Goal: Find specific page/section: Find specific page/section

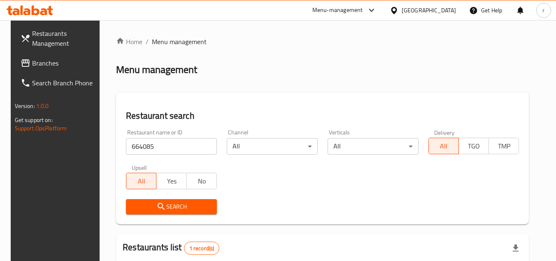
scroll to position [107, 0]
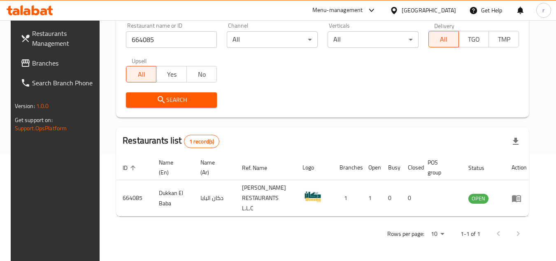
click at [43, 68] on span "Branches" at bounding box center [64, 63] width 65 height 10
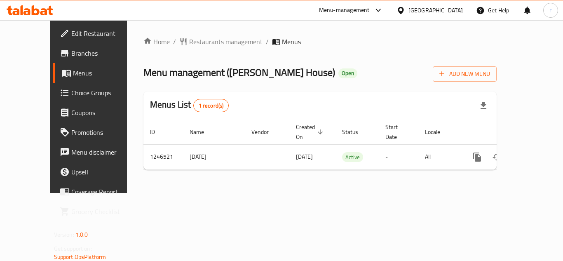
click at [189, 41] on span "Restaurants management" at bounding box center [225, 42] width 73 height 10
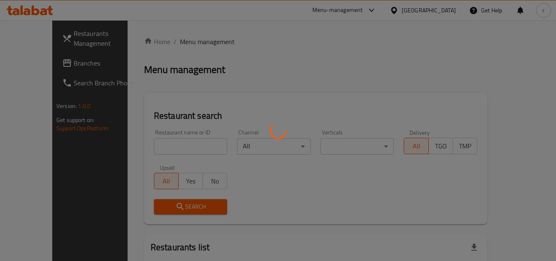
click at [175, 144] on div at bounding box center [278, 130] width 556 height 261
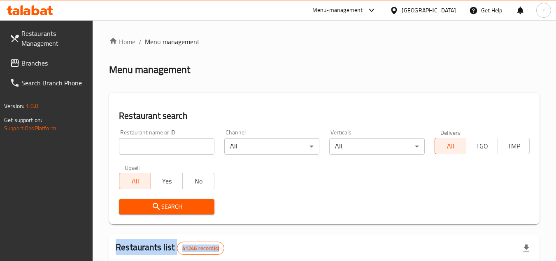
click at [175, 144] on div at bounding box center [278, 130] width 556 height 261
click at [175, 144] on input "search" at bounding box center [166, 146] width 95 height 16
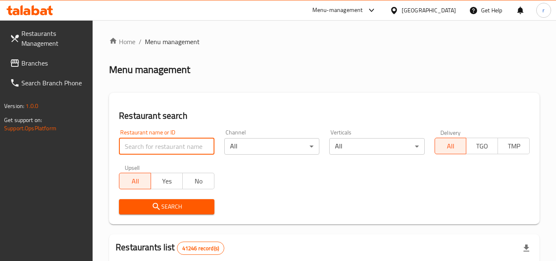
paste input "683020"
type input "683020"
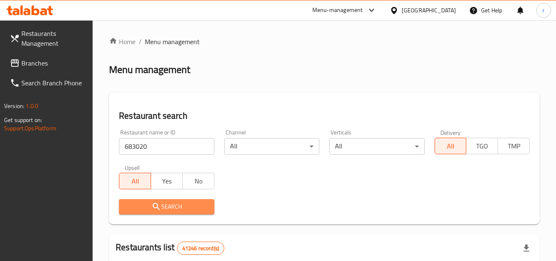
click at [161, 205] on icon "submit" at bounding box center [157, 206] width 10 height 10
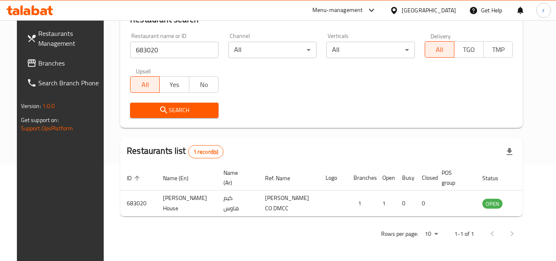
scroll to position [100, 0]
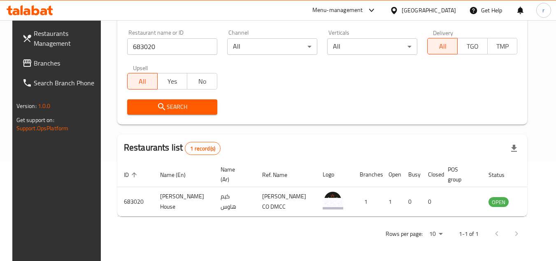
click at [435, 2] on div "[GEOGRAPHIC_DATA]" at bounding box center [422, 10] width 79 height 20
click at [419, 8] on div "[GEOGRAPHIC_DATA]" at bounding box center [429, 10] width 54 height 9
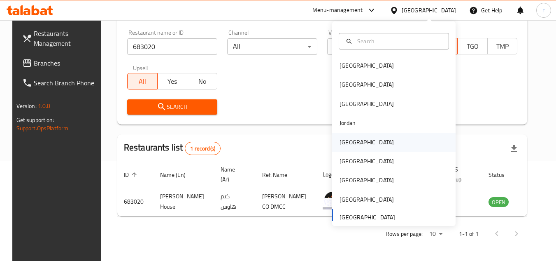
click at [359, 140] on div "[GEOGRAPHIC_DATA]" at bounding box center [394, 142] width 124 height 19
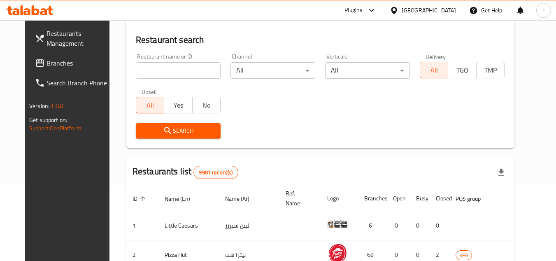
scroll to position [100, 0]
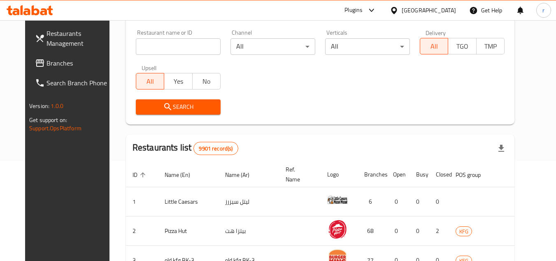
click at [47, 65] on span "Branches" at bounding box center [79, 63] width 65 height 10
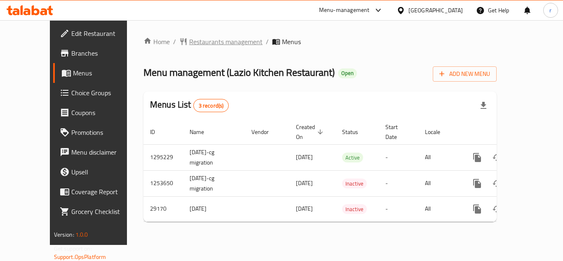
click at [208, 37] on span "Restaurants management" at bounding box center [225, 42] width 73 height 10
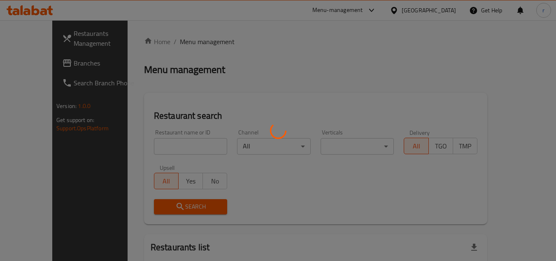
click at [171, 142] on div at bounding box center [278, 130] width 556 height 261
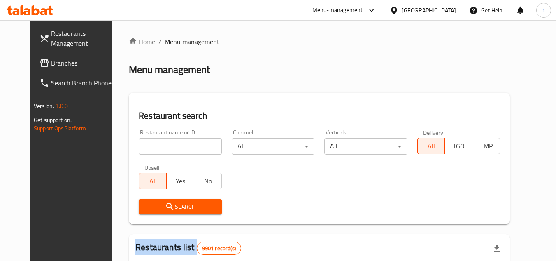
click at [171, 142] on div at bounding box center [278, 130] width 556 height 261
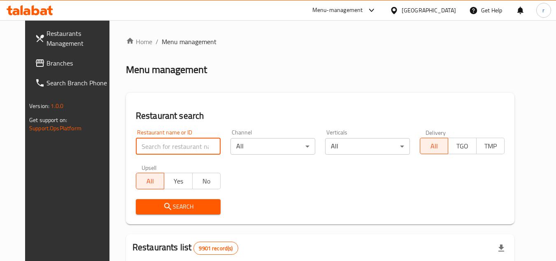
click at [171, 142] on input "search" at bounding box center [178, 146] width 85 height 16
paste input "7142"
type input "7142"
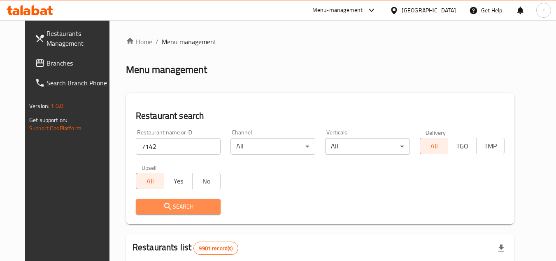
click at [142, 201] on span "Search" at bounding box center [178, 206] width 72 height 10
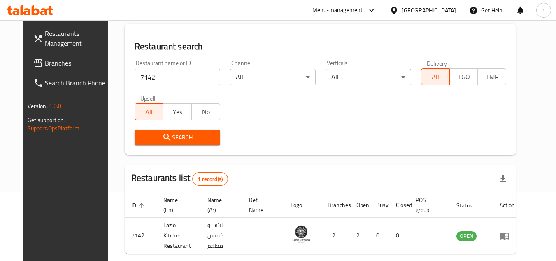
scroll to position [17, 0]
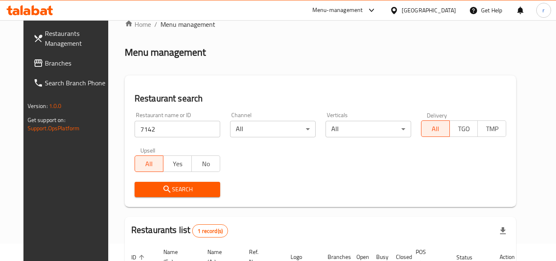
click at [446, 15] on div "[GEOGRAPHIC_DATA]" at bounding box center [429, 10] width 54 height 9
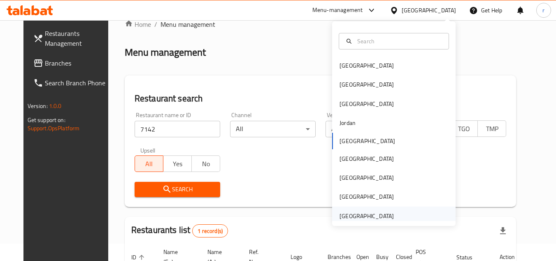
click at [398, 219] on div "[GEOGRAPHIC_DATA]" at bounding box center [394, 215] width 124 height 19
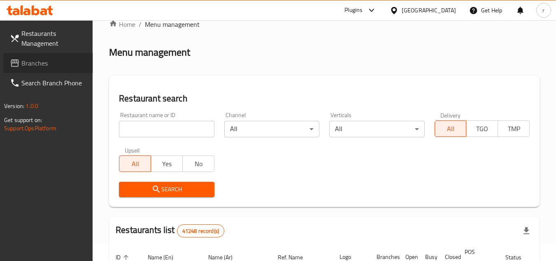
click at [28, 72] on link "Branches" at bounding box center [48, 63] width 90 height 20
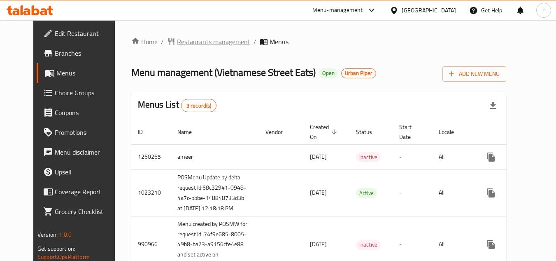
click at [196, 42] on span "Restaurants management" at bounding box center [213, 42] width 73 height 10
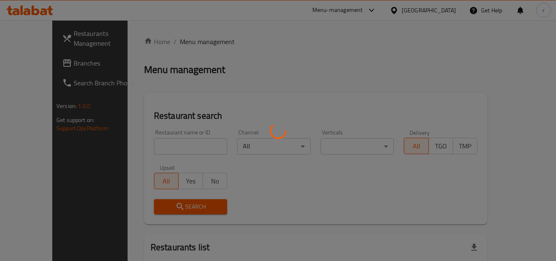
click at [179, 148] on div at bounding box center [278, 130] width 556 height 261
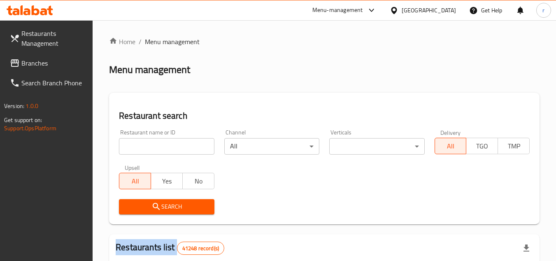
click at [179, 148] on input "search" at bounding box center [166, 146] width 95 height 16
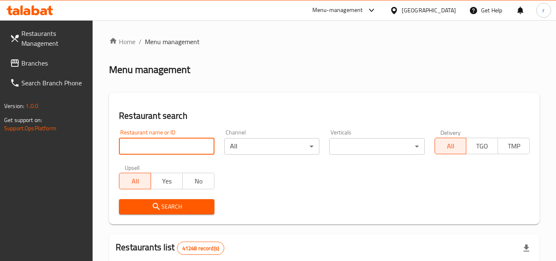
paste input "653251"
type input "653251"
click at [170, 201] on button "Search" at bounding box center [166, 206] width 95 height 15
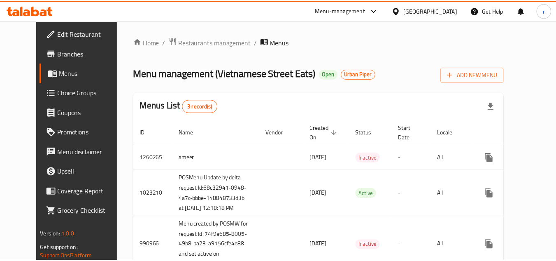
scroll to position [87, 0]
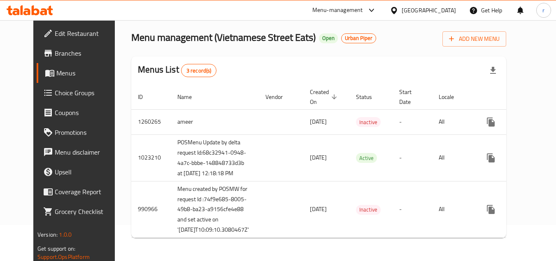
click at [435, 10] on div "[GEOGRAPHIC_DATA]" at bounding box center [429, 10] width 54 height 9
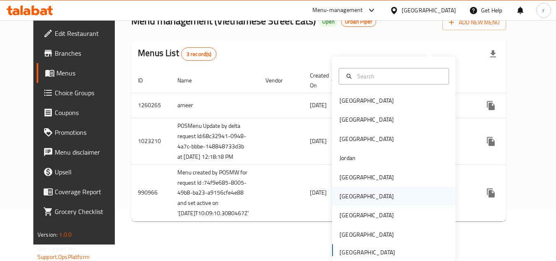
click at [350, 187] on div "[GEOGRAPHIC_DATA]" at bounding box center [367, 196] width 68 height 19
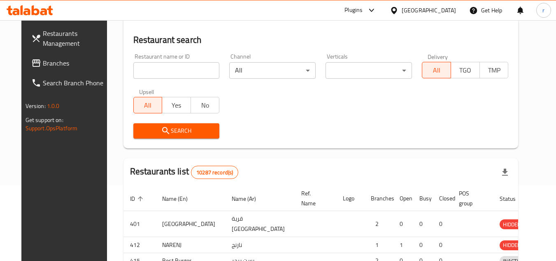
scroll to position [87, 0]
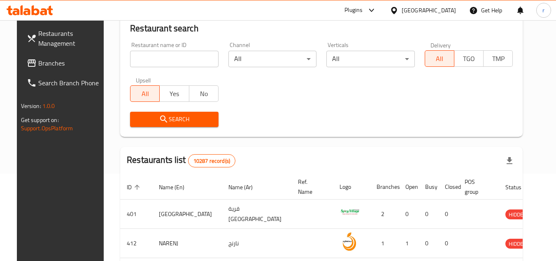
click at [39, 70] on link "Branches" at bounding box center [65, 63] width 90 height 20
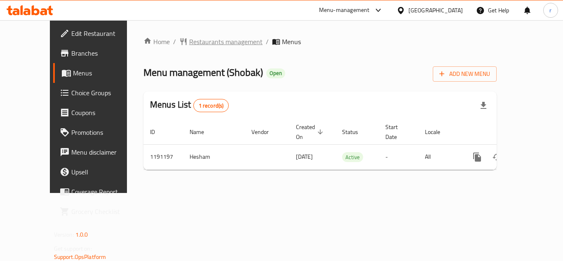
click at [189, 42] on span "Restaurants management" at bounding box center [225, 42] width 73 height 10
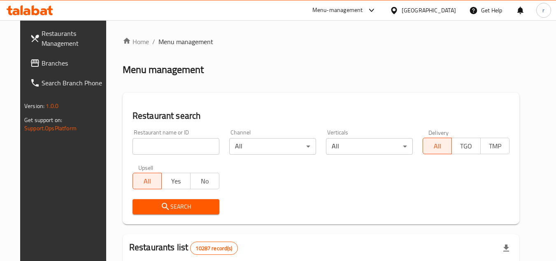
click at [172, 140] on div at bounding box center [278, 130] width 556 height 261
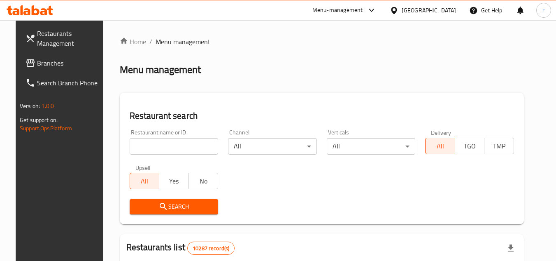
click at [172, 140] on input "search" at bounding box center [174, 146] width 89 height 16
paste input "667307"
type input "667307"
click at [159, 202] on icon "submit" at bounding box center [164, 206] width 10 height 10
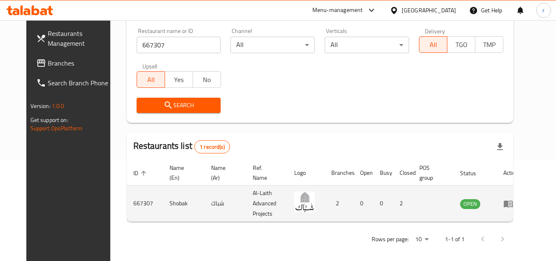
scroll to position [107, 0]
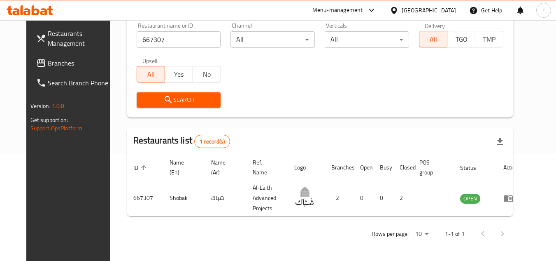
click at [52, 60] on span "Branches" at bounding box center [80, 63] width 65 height 10
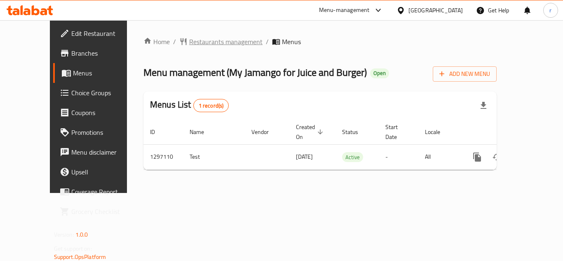
click at [189, 41] on span "Restaurants management" at bounding box center [225, 42] width 73 height 10
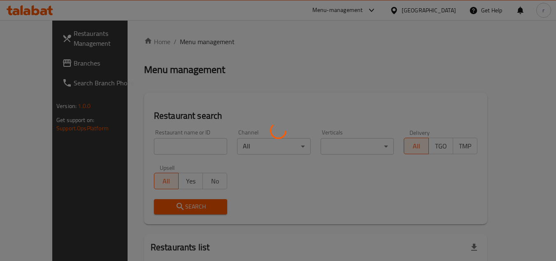
click at [161, 147] on div at bounding box center [278, 130] width 556 height 261
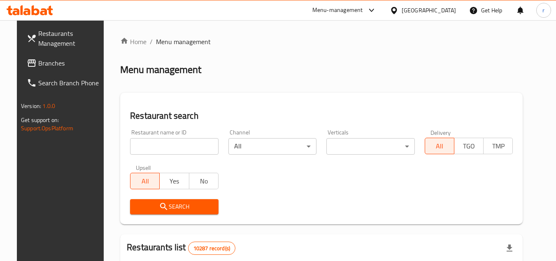
click at [162, 145] on div at bounding box center [278, 130] width 556 height 261
click at [162, 145] on input "search" at bounding box center [174, 146] width 89 height 16
paste input "700305"
type input "700305"
click at [143, 205] on span "Search" at bounding box center [174, 206] width 75 height 10
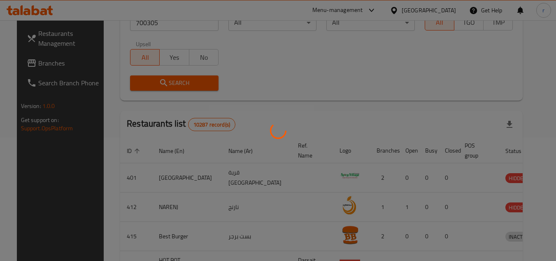
scroll to position [117, 0]
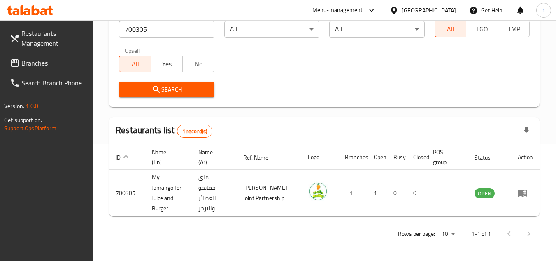
click at [451, 8] on div "[GEOGRAPHIC_DATA]" at bounding box center [429, 10] width 54 height 9
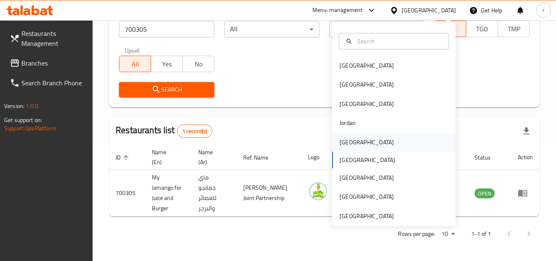
click at [343, 139] on div "[GEOGRAPHIC_DATA]" at bounding box center [367, 142] width 54 height 9
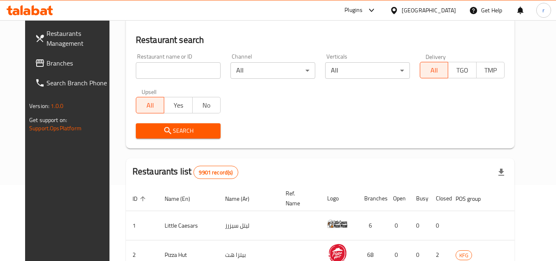
scroll to position [117, 0]
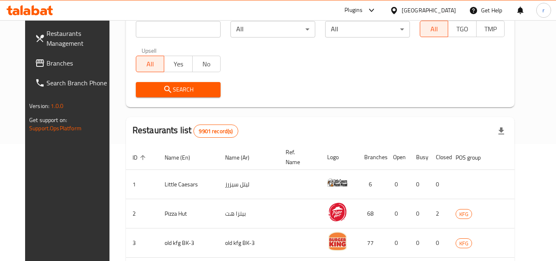
click at [47, 68] on span "Branches" at bounding box center [79, 63] width 65 height 10
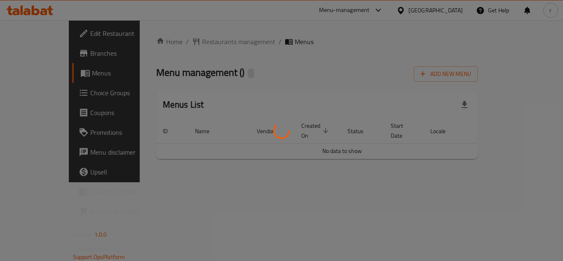
click at [173, 43] on div at bounding box center [281, 130] width 563 height 261
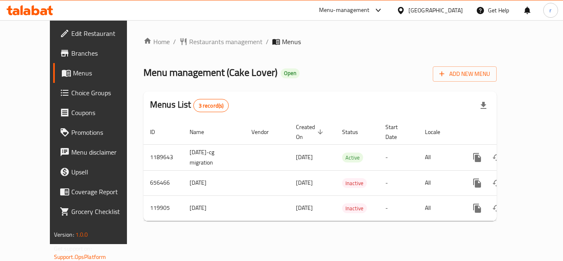
click at [189, 43] on span "Restaurants management" at bounding box center [225, 42] width 73 height 10
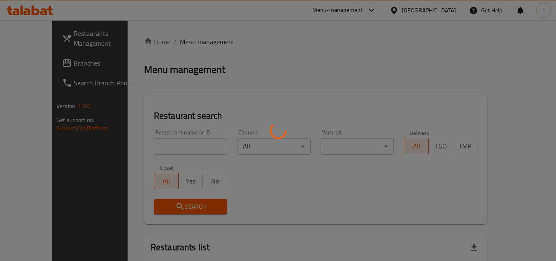
click at [166, 143] on div at bounding box center [278, 130] width 556 height 261
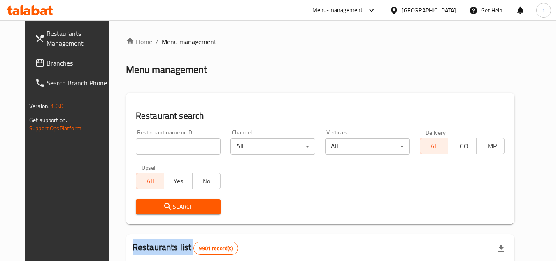
click at [166, 143] on div "Home / Menu management Menu management Restaurant search Restaurant name or ID …" at bounding box center [320, 262] width 389 height 450
click at [166, 143] on input "search" at bounding box center [178, 146] width 85 height 16
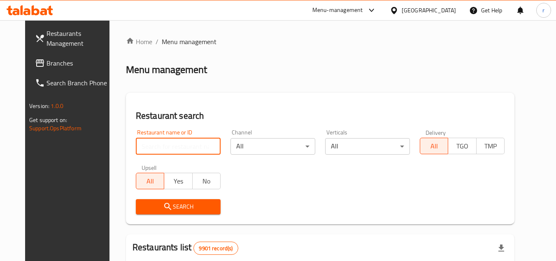
paste input "606626"
type input "606626"
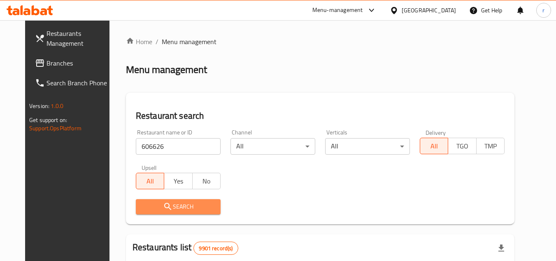
click at [146, 202] on span "Search" at bounding box center [178, 206] width 72 height 10
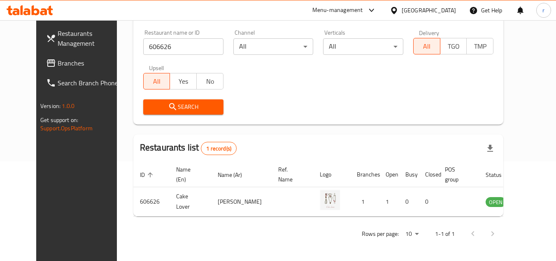
scroll to position [100, 0]
click at [402, 14] on div at bounding box center [396, 10] width 12 height 9
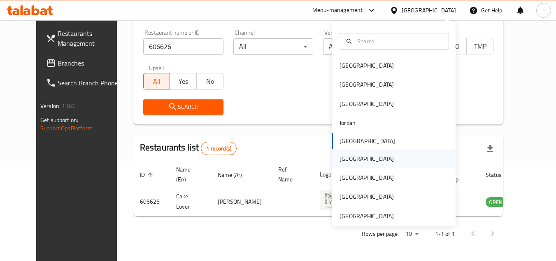
click at [350, 162] on div "[GEOGRAPHIC_DATA]" at bounding box center [367, 158] width 68 height 19
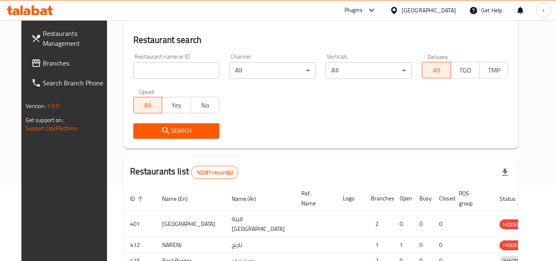
scroll to position [100, 0]
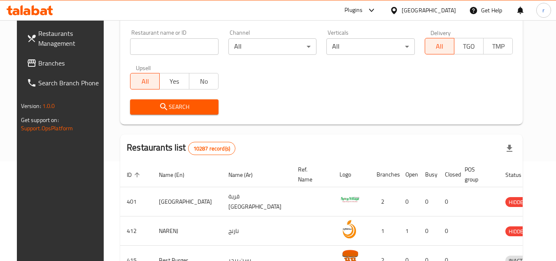
click at [38, 60] on span "Branches" at bounding box center [70, 63] width 65 height 10
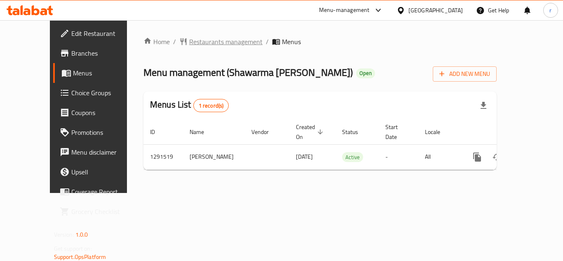
click at [189, 41] on span "Restaurants management" at bounding box center [225, 42] width 73 height 10
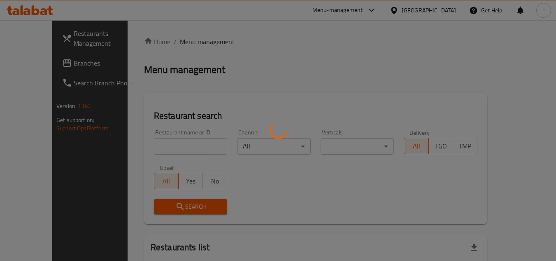
click at [158, 144] on div at bounding box center [278, 130] width 556 height 261
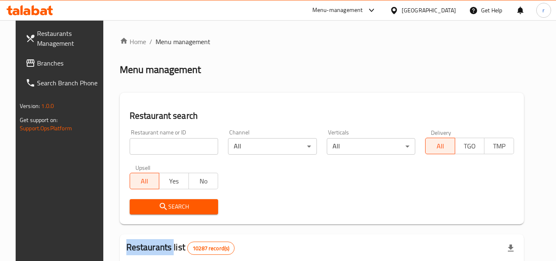
click at [158, 144] on div at bounding box center [278, 130] width 556 height 261
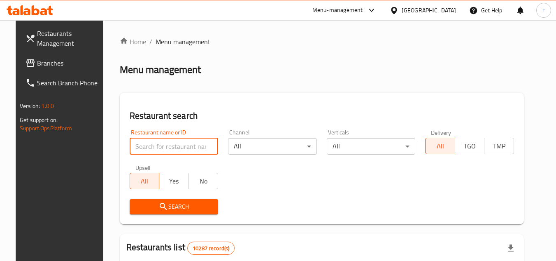
click at [158, 144] on input "search" at bounding box center [174, 146] width 89 height 16
paste input "698794"
type input "698794"
click at [141, 203] on span "Search" at bounding box center [174, 206] width 76 height 10
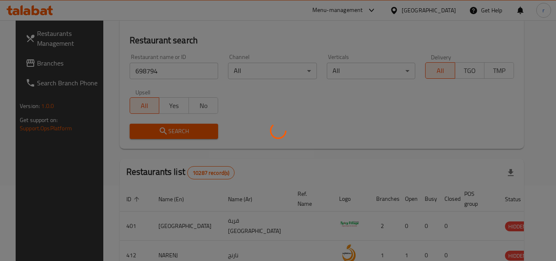
scroll to position [82, 0]
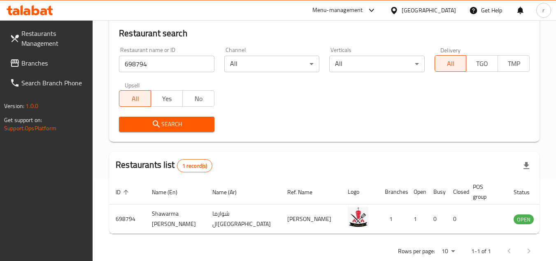
click at [402, 9] on div at bounding box center [396, 10] width 12 height 9
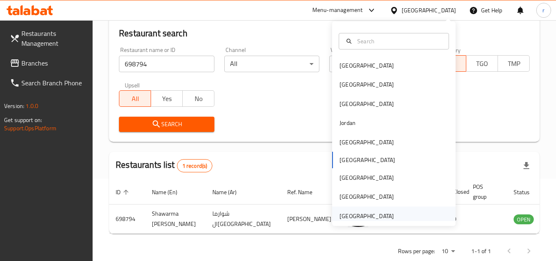
click at [340, 218] on div "[GEOGRAPHIC_DATA]" at bounding box center [367, 215] width 54 height 9
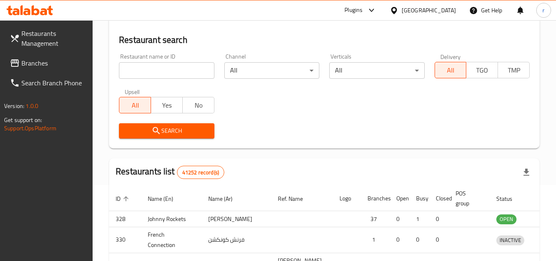
scroll to position [82, 0]
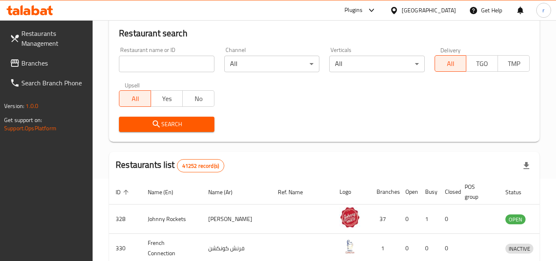
click at [52, 62] on span "Branches" at bounding box center [53, 63] width 65 height 10
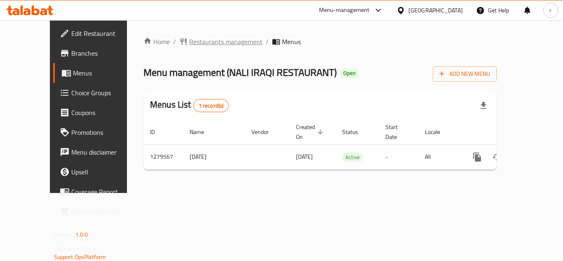
click at [189, 40] on span "Restaurants management" at bounding box center [225, 42] width 73 height 10
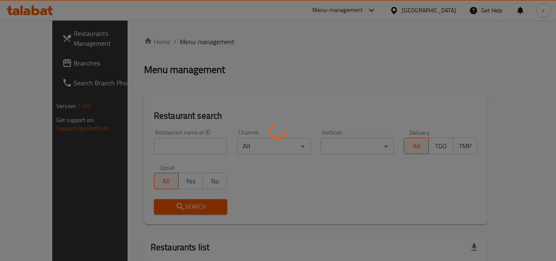
click at [164, 145] on div at bounding box center [278, 130] width 556 height 261
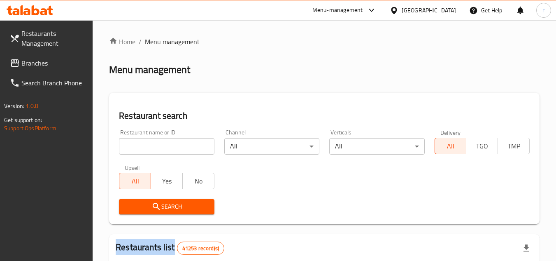
click at [164, 145] on div at bounding box center [278, 130] width 556 height 261
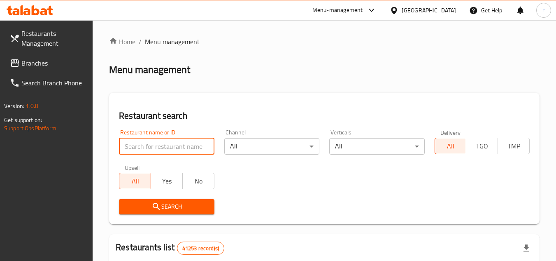
click at [164, 145] on input "search" at bounding box center [166, 146] width 95 height 16
paste input "693372"
type input "693372"
click at [159, 203] on icon "submit" at bounding box center [157, 206] width 10 height 10
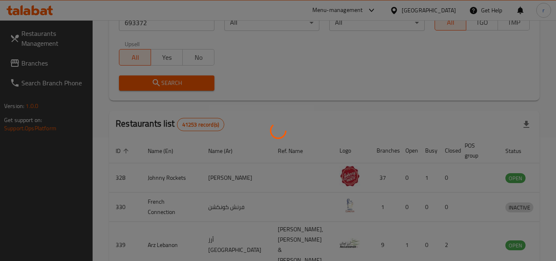
scroll to position [107, 0]
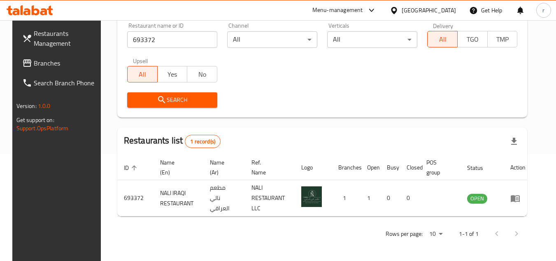
click at [392, 9] on icon at bounding box center [394, 10] width 9 height 9
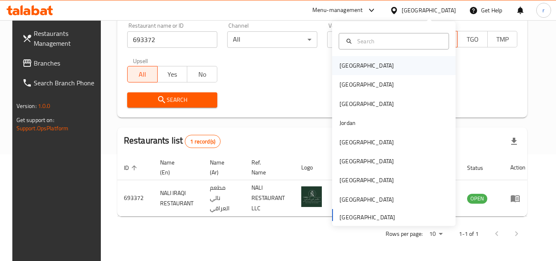
click at [353, 69] on div "[GEOGRAPHIC_DATA]" at bounding box center [367, 65] width 54 height 9
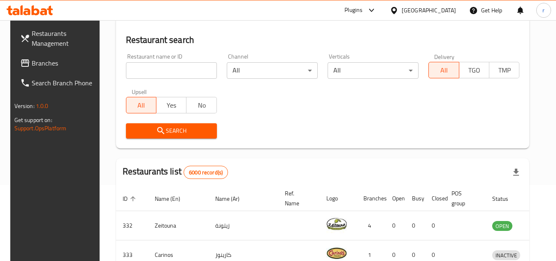
scroll to position [107, 0]
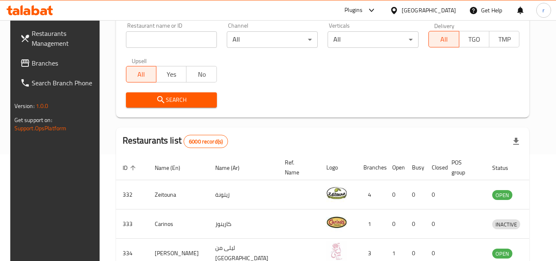
click at [37, 58] on span "Branches" at bounding box center [64, 63] width 65 height 10
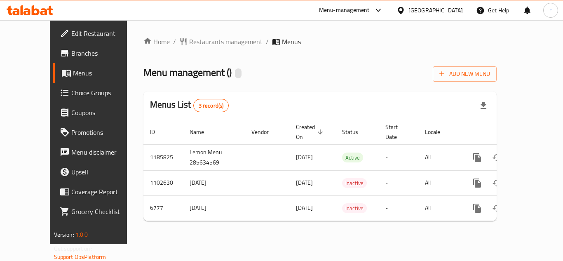
click at [201, 44] on span "Restaurants management" at bounding box center [225, 42] width 73 height 10
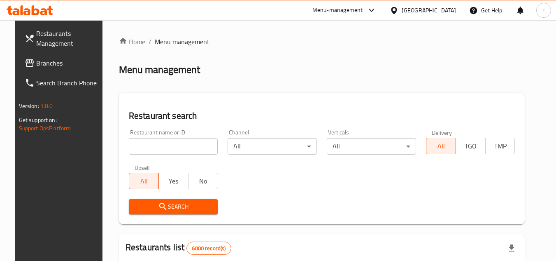
click at [164, 148] on div at bounding box center [278, 130] width 556 height 261
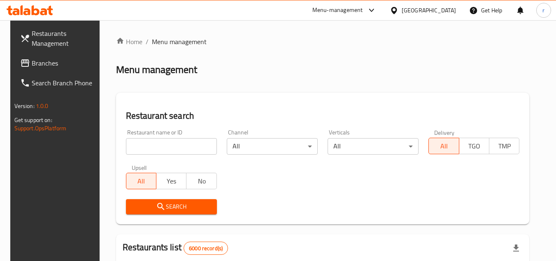
click at [164, 148] on input "search" at bounding box center [171, 146] width 91 height 16
paste input "4216"
type input "4216"
click at [148, 201] on span "Search" at bounding box center [172, 206] width 78 height 10
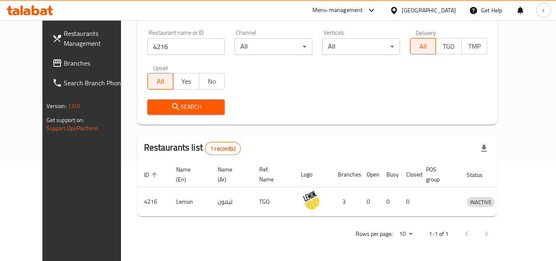
scroll to position [100, 0]
click at [397, 10] on icon at bounding box center [394, 10] width 6 height 7
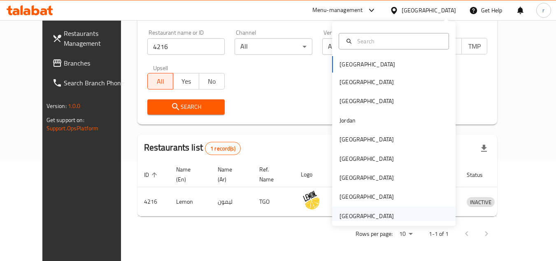
click at [381, 211] on div "[GEOGRAPHIC_DATA]" at bounding box center [367, 215] width 54 height 9
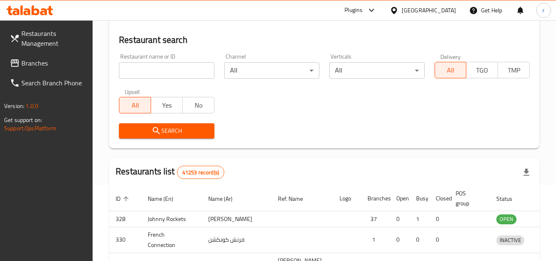
scroll to position [100, 0]
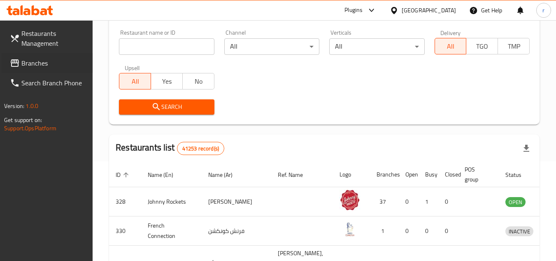
click at [2, 63] on div "Branches" at bounding box center [47, 63] width 91 height 20
click at [42, 65] on span "Branches" at bounding box center [53, 63] width 65 height 10
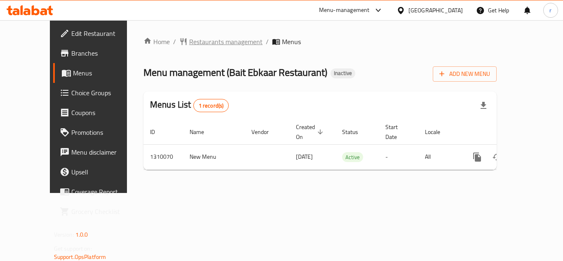
click at [202, 39] on span "Restaurants management" at bounding box center [225, 42] width 73 height 10
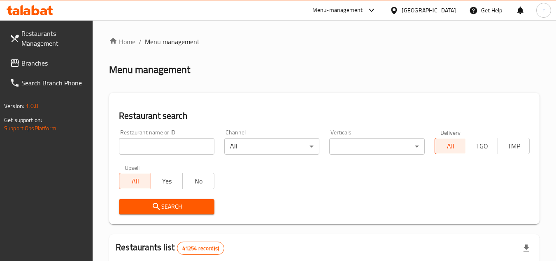
click at [170, 139] on input "search" at bounding box center [166, 146] width 95 height 16
paste input "705230"
type input "705230"
click at [155, 203] on icon "submit" at bounding box center [156, 206] width 7 height 7
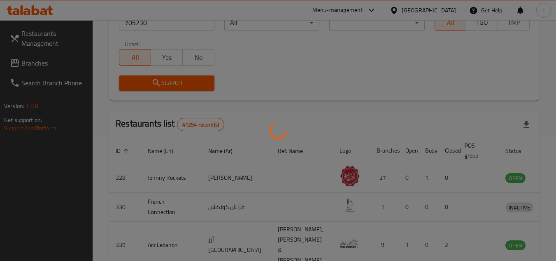
scroll to position [100, 0]
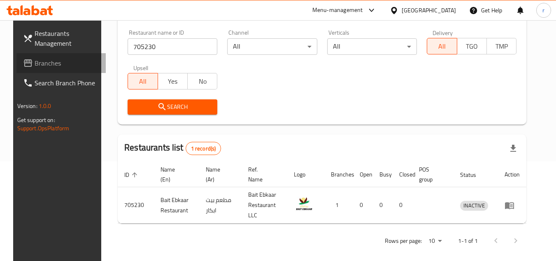
click at [35, 60] on span "Branches" at bounding box center [67, 63] width 65 height 10
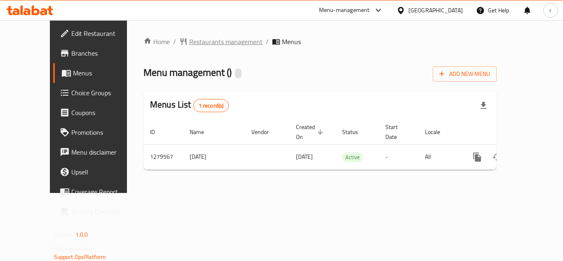
click at [199, 41] on span "Restaurants management" at bounding box center [225, 42] width 73 height 10
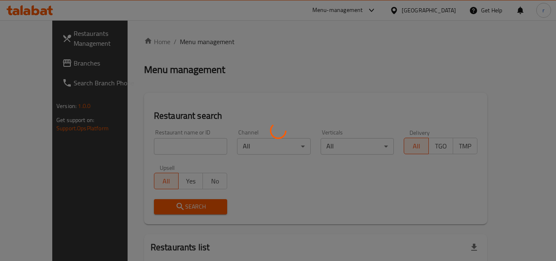
click at [163, 142] on div at bounding box center [278, 130] width 556 height 261
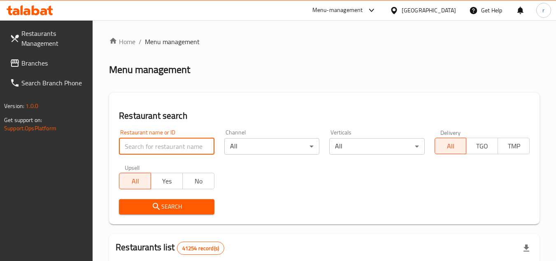
click at [163, 142] on input "search" at bounding box center [166, 146] width 95 height 16
paste input "693372"
type input "693372"
drag, startPoint x: 148, startPoint y: 203, endPoint x: 159, endPoint y: 140, distance: 64.4
click at [149, 199] on button "Search" at bounding box center [166, 206] width 95 height 15
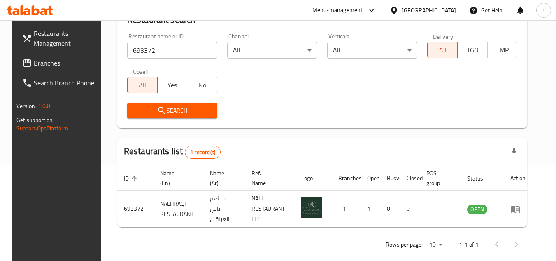
scroll to position [107, 0]
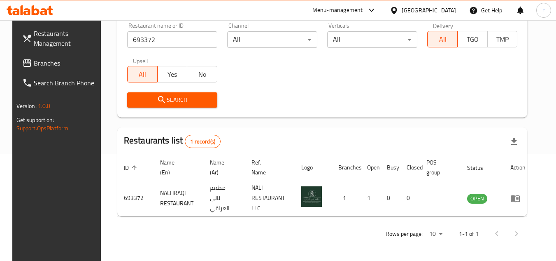
click at [414, 12] on div "[GEOGRAPHIC_DATA]" at bounding box center [429, 10] width 54 height 9
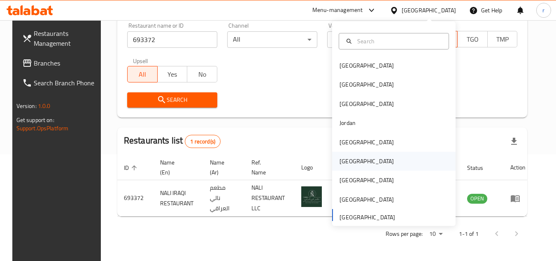
click at [348, 165] on div "[GEOGRAPHIC_DATA]" at bounding box center [367, 160] width 54 height 9
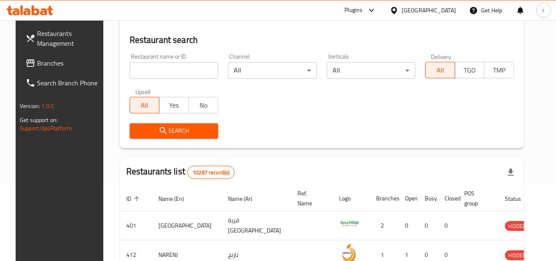
scroll to position [107, 0]
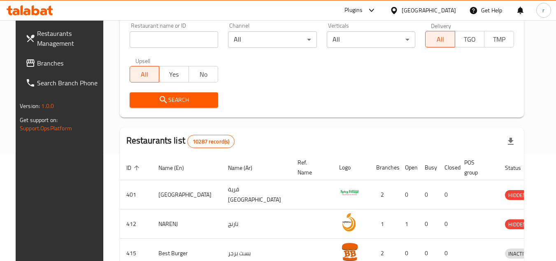
click at [39, 67] on span "Branches" at bounding box center [69, 63] width 65 height 10
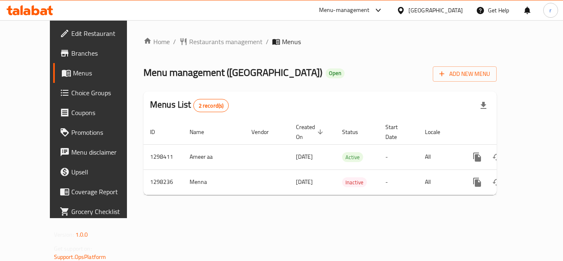
click at [196, 41] on span "Restaurants management" at bounding box center [225, 42] width 73 height 10
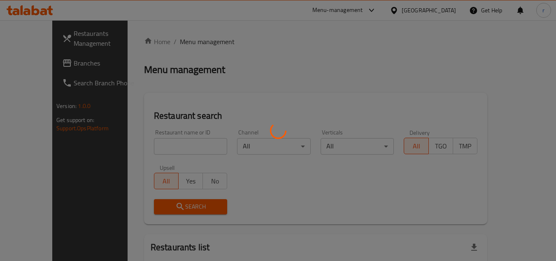
click at [190, 142] on div at bounding box center [278, 130] width 556 height 261
click at [175, 151] on div at bounding box center [278, 130] width 556 height 261
click at [175, 145] on div at bounding box center [278, 130] width 556 height 261
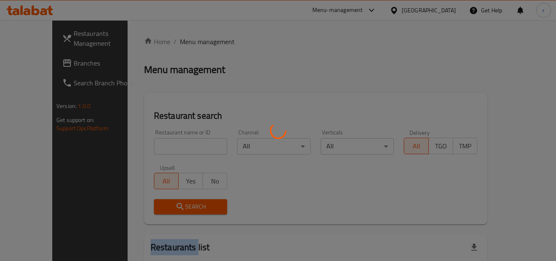
click at [175, 145] on div at bounding box center [278, 130] width 556 height 261
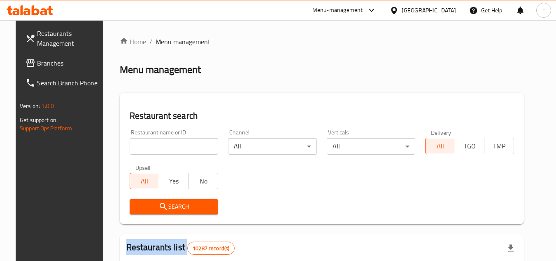
click at [175, 145] on div at bounding box center [278, 130] width 556 height 261
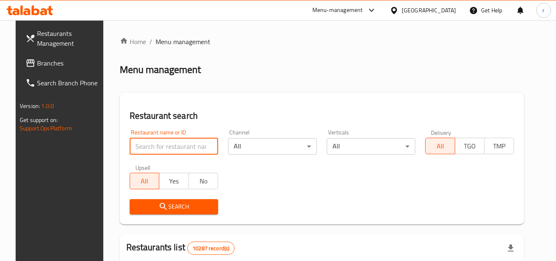
click at [175, 145] on input "search" at bounding box center [174, 146] width 89 height 16
paste input "700629"
type input "700629"
click at [159, 203] on icon "submit" at bounding box center [164, 206] width 10 height 10
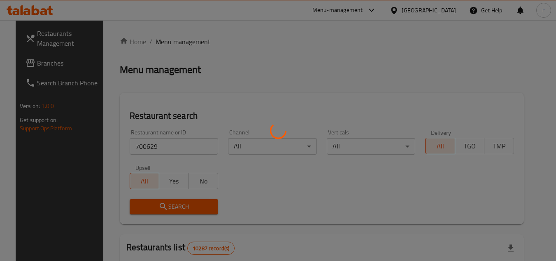
scroll to position [82, 0]
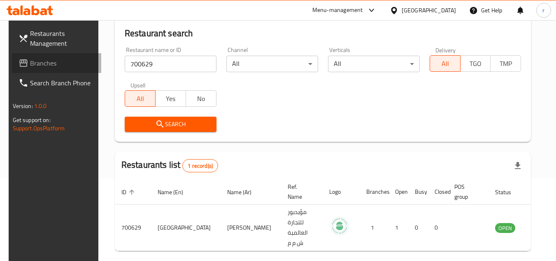
click at [48, 65] on span "Branches" at bounding box center [62, 63] width 65 height 10
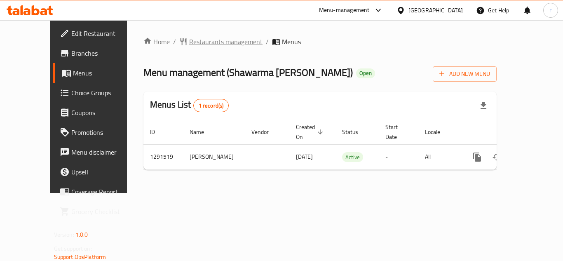
click at [189, 40] on span "Restaurants management" at bounding box center [225, 42] width 73 height 10
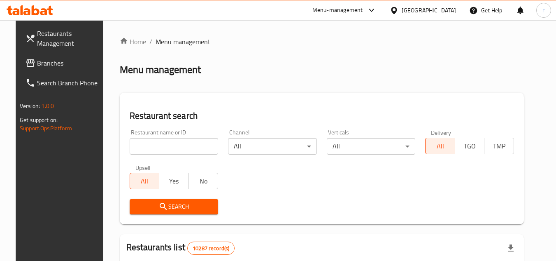
click at [172, 137] on div "Restaurant name or ID Restaurant name or ID" at bounding box center [174, 141] width 89 height 25
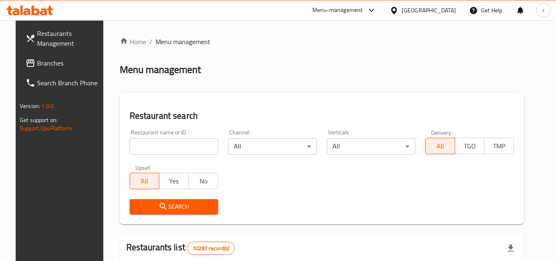
click at [172, 137] on div "Restaurant name or ID Restaurant name or ID" at bounding box center [174, 141] width 89 height 25
click at [140, 147] on input "search" at bounding box center [174, 146] width 89 height 16
paste input "698794"
type input "698794"
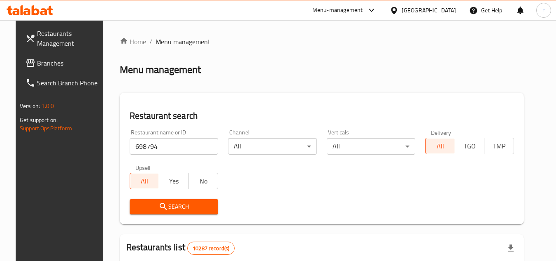
click at [138, 207] on span "Search" at bounding box center [174, 206] width 76 height 10
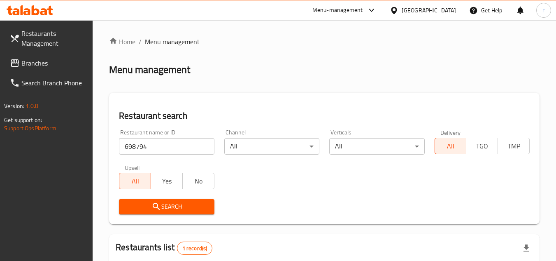
scroll to position [107, 0]
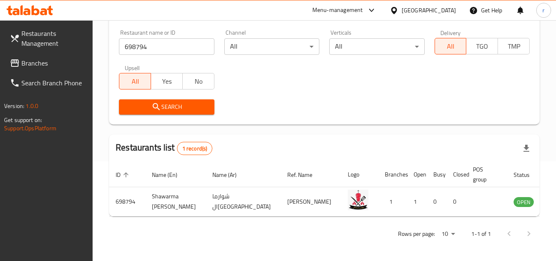
click at [402, 7] on div at bounding box center [396, 10] width 12 height 9
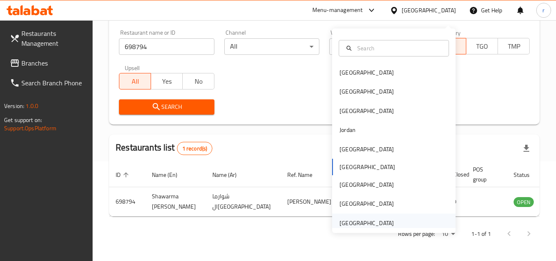
click at [368, 218] on div "[GEOGRAPHIC_DATA]" at bounding box center [367, 222] width 54 height 9
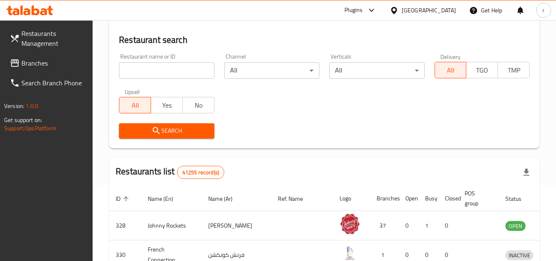
scroll to position [107, 0]
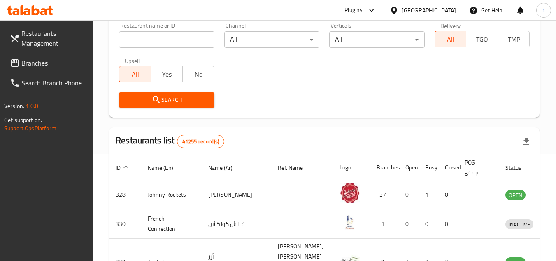
click at [35, 61] on span "Branches" at bounding box center [53, 63] width 65 height 10
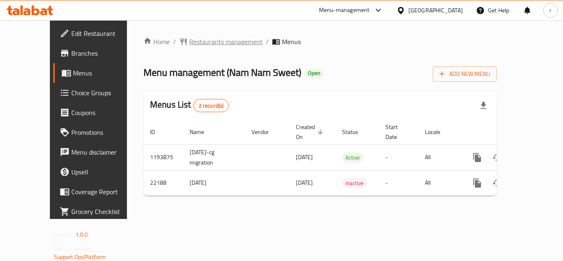
click at [208, 42] on span "Restaurants management" at bounding box center [225, 42] width 73 height 10
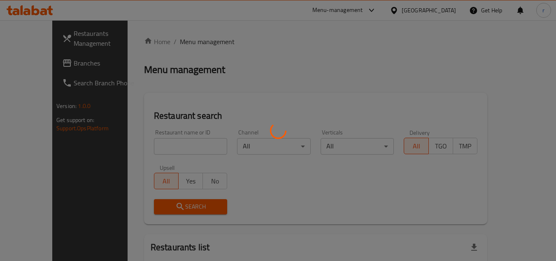
click at [175, 141] on div at bounding box center [278, 130] width 556 height 261
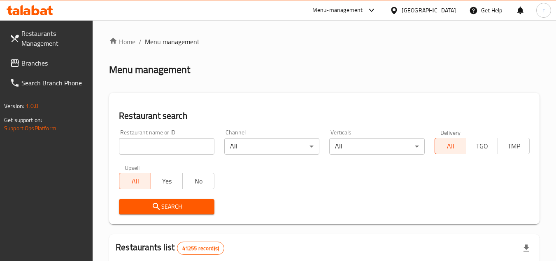
click at [175, 141] on input "search" at bounding box center [166, 146] width 95 height 16
paste input "11738"
type input "11738"
click at [167, 200] on button "Search" at bounding box center [166, 206] width 95 height 15
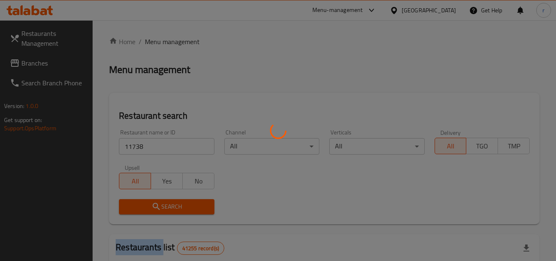
click at [167, 200] on div at bounding box center [278, 130] width 556 height 261
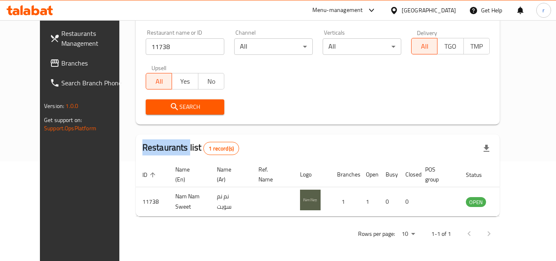
scroll to position [100, 0]
click at [416, 11] on div "[GEOGRAPHIC_DATA]" at bounding box center [429, 10] width 54 height 9
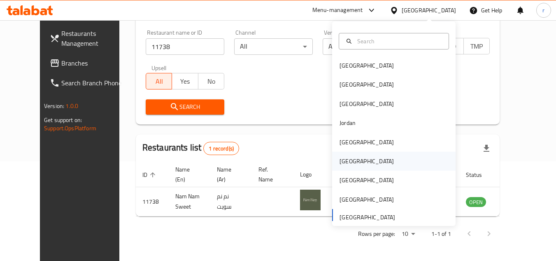
click at [340, 161] on div "[GEOGRAPHIC_DATA]" at bounding box center [367, 160] width 54 height 9
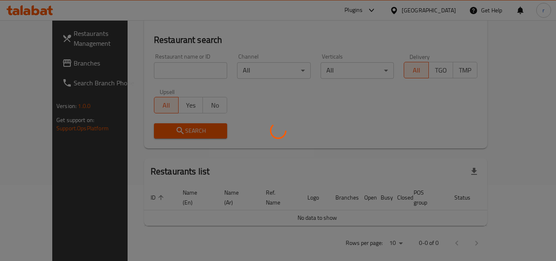
scroll to position [100, 0]
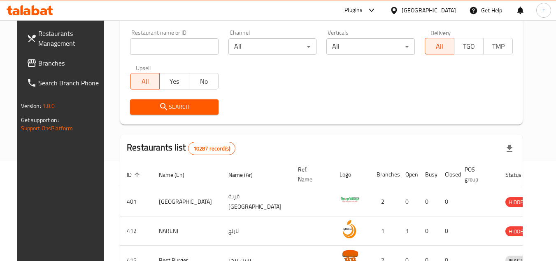
drag, startPoint x: 21, startPoint y: 66, endPoint x: 25, endPoint y: 63, distance: 4.7
click at [38, 66] on span "Branches" at bounding box center [70, 63] width 65 height 10
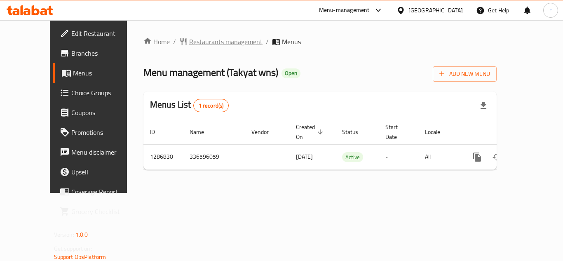
click at [193, 44] on span "Restaurants management" at bounding box center [225, 42] width 73 height 10
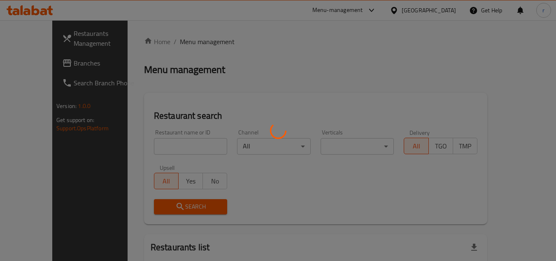
click at [152, 139] on div at bounding box center [278, 130] width 556 height 261
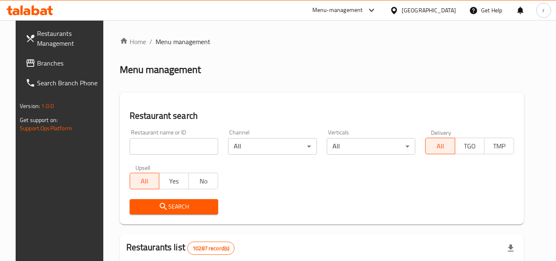
click at [151, 141] on input "search" at bounding box center [174, 146] width 89 height 16
paste input "696505"
type input "696505"
click at [151, 207] on span "Search" at bounding box center [174, 206] width 76 height 10
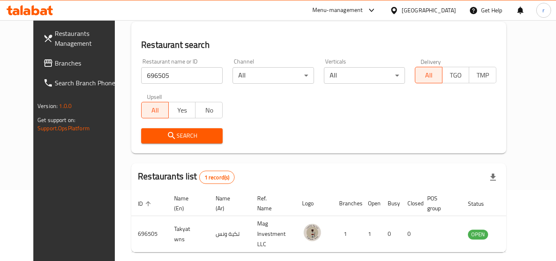
scroll to position [58, 0]
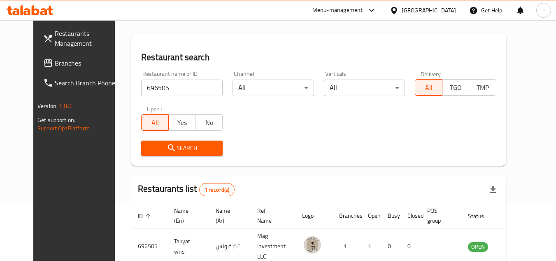
click at [449, 10] on div "[GEOGRAPHIC_DATA]" at bounding box center [429, 10] width 54 height 9
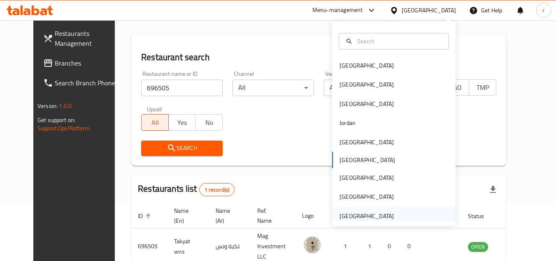
click at [367, 210] on div "[GEOGRAPHIC_DATA]" at bounding box center [367, 215] width 68 height 19
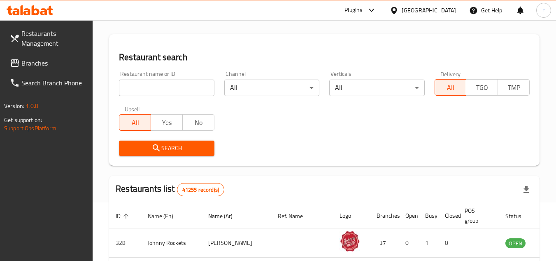
click at [197, 89] on input "search" at bounding box center [166, 87] width 95 height 16
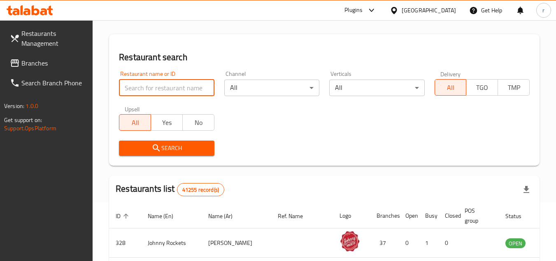
click at [47, 66] on span "Branches" at bounding box center [53, 63] width 65 height 10
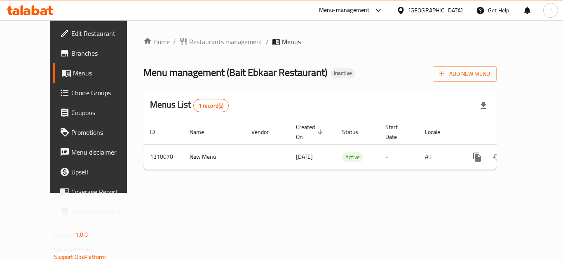
click at [189, 40] on span "Restaurants management" at bounding box center [225, 42] width 73 height 10
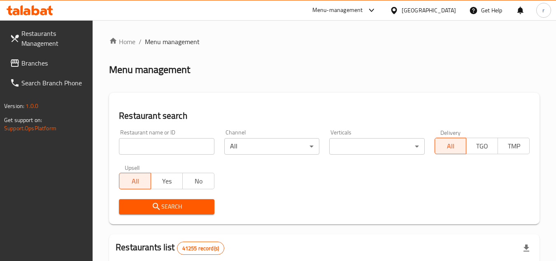
click at [177, 147] on div at bounding box center [278, 130] width 556 height 261
click at [177, 147] on input "search" at bounding box center [166, 146] width 95 height 16
paste input "705230"
type input "705230"
click at [170, 204] on span "Search" at bounding box center [167, 206] width 82 height 10
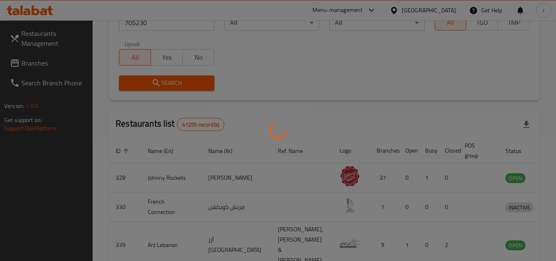
scroll to position [100, 0]
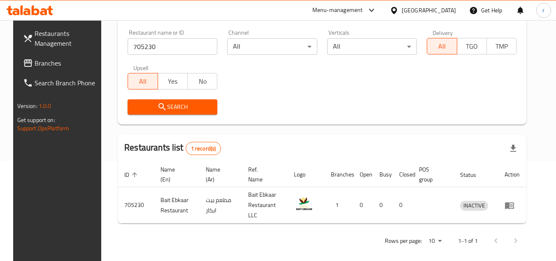
click at [38, 66] on span "Branches" at bounding box center [67, 63] width 65 height 10
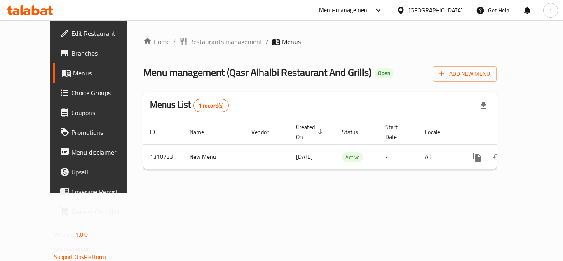
click at [203, 42] on span "Restaurants management" at bounding box center [225, 42] width 73 height 10
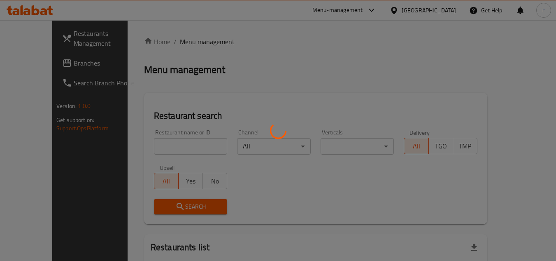
click at [176, 142] on div at bounding box center [278, 130] width 556 height 261
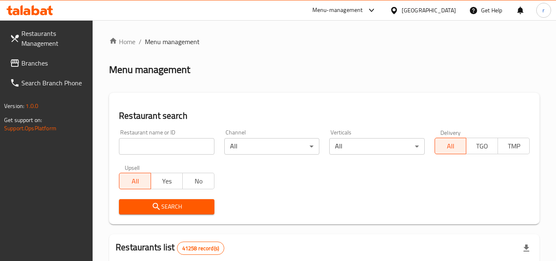
click at [169, 150] on div at bounding box center [278, 130] width 556 height 261
click at [169, 150] on input "search" at bounding box center [166, 146] width 95 height 16
paste input "705550"
type input "705550"
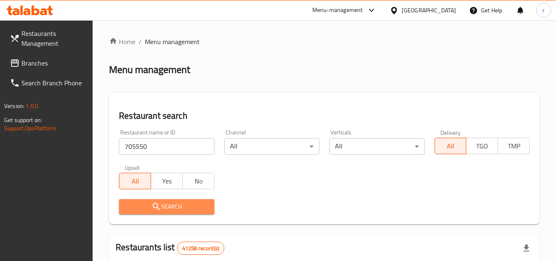
click at [164, 200] on button "Search" at bounding box center [166, 206] width 95 height 15
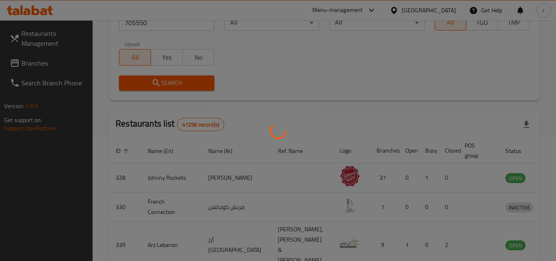
scroll to position [107, 0]
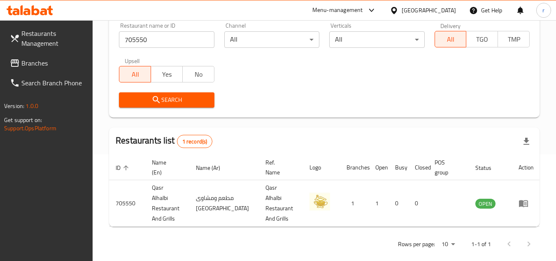
click at [431, 8] on div "[GEOGRAPHIC_DATA]" at bounding box center [429, 10] width 54 height 9
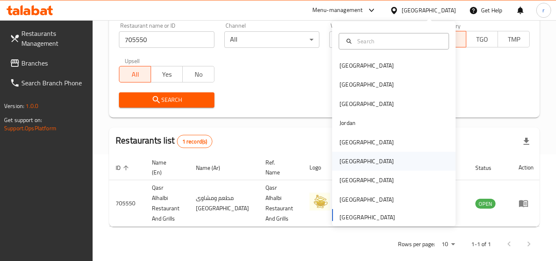
click at [340, 161] on div "Oman" at bounding box center [367, 160] width 54 height 9
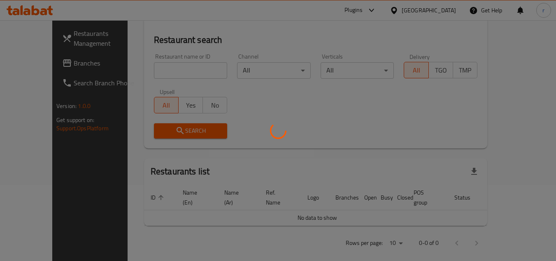
scroll to position [107, 0]
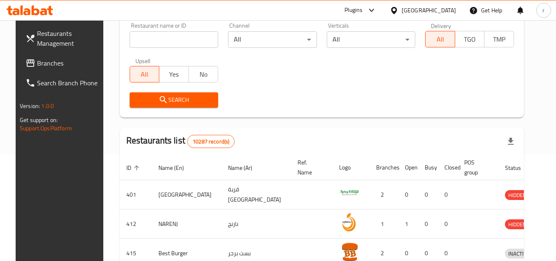
click at [40, 64] on span "Branches" at bounding box center [69, 63] width 65 height 10
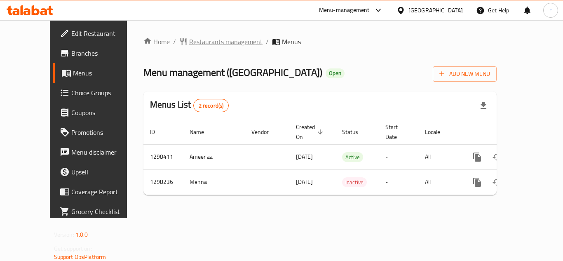
click at [189, 41] on span "Restaurants management" at bounding box center [225, 42] width 73 height 10
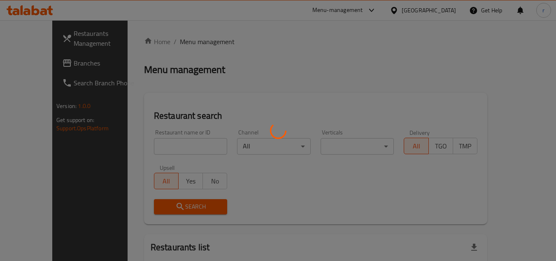
click at [166, 140] on div at bounding box center [278, 130] width 556 height 261
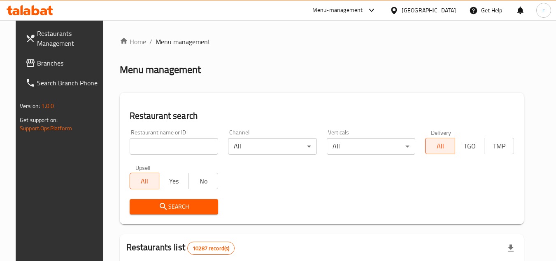
click at [162, 145] on input "search" at bounding box center [174, 146] width 89 height 16
paste input "700629"
type input "700629"
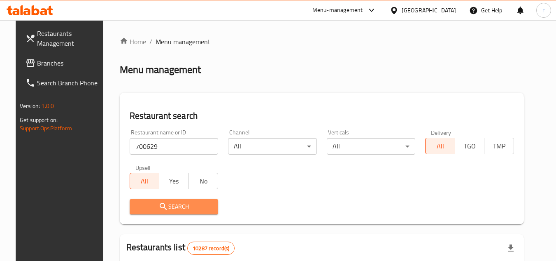
click at [160, 208] on icon "submit" at bounding box center [164, 206] width 10 height 10
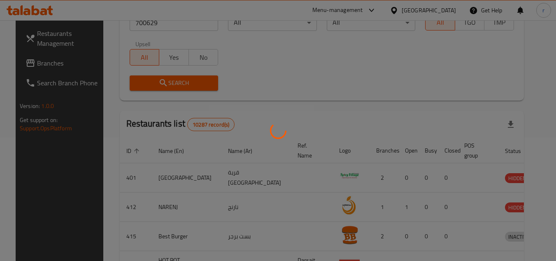
scroll to position [100, 0]
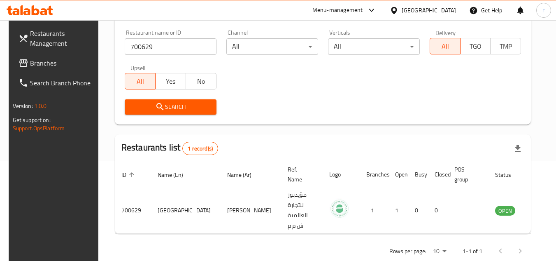
click at [36, 58] on span "Branches" at bounding box center [62, 63] width 65 height 10
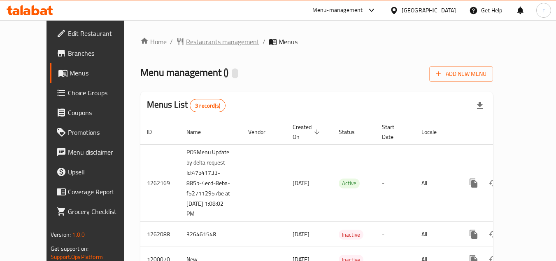
click at [188, 40] on span "Restaurants management" at bounding box center [222, 42] width 73 height 10
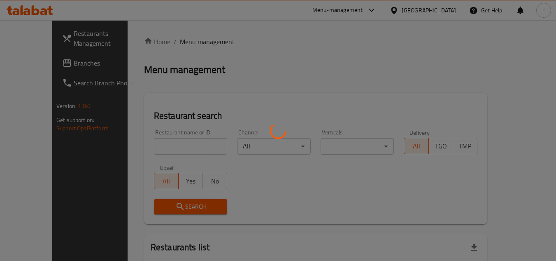
click at [157, 147] on div at bounding box center [278, 130] width 556 height 261
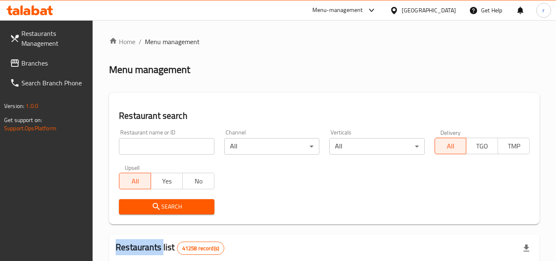
click at [157, 146] on input "search" at bounding box center [166, 146] width 95 height 16
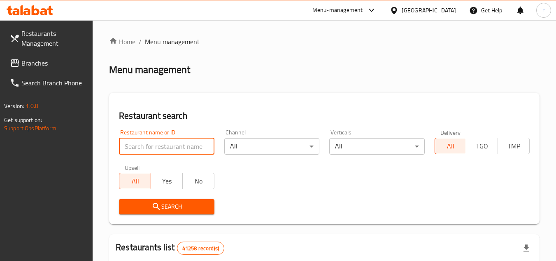
paste input "668583"
type input "668583"
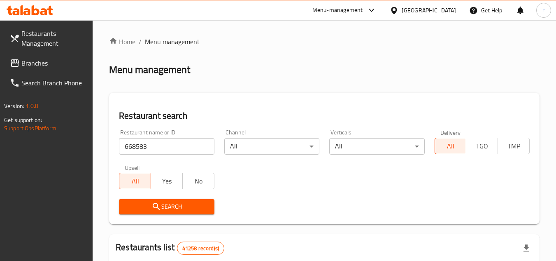
click at [166, 207] on span "Search" at bounding box center [167, 206] width 82 height 10
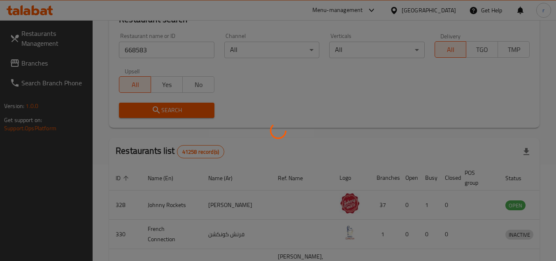
scroll to position [100, 0]
